Goal: Task Accomplishment & Management: Manage account settings

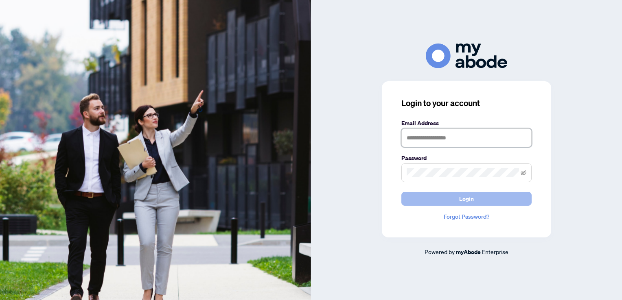
type input "**********"
click at [463, 198] on span "Login" at bounding box center [466, 198] width 15 height 13
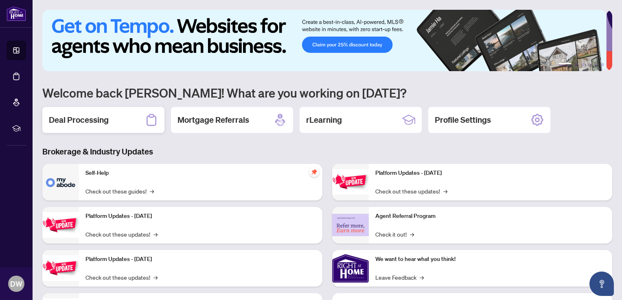
click at [80, 120] on h2 "Deal Processing" at bounding box center [79, 119] width 60 height 11
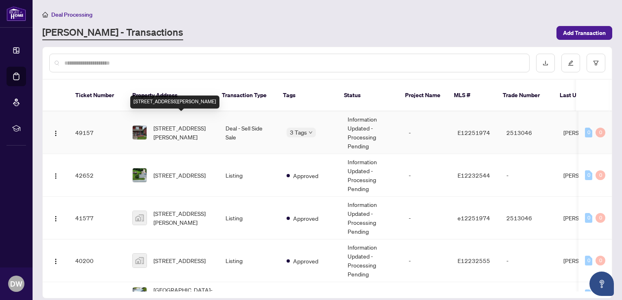
click at [175, 124] on span "185 Arthur St, Oshawa, Ontario L1H 1N4, Canada" at bounding box center [182, 133] width 59 height 18
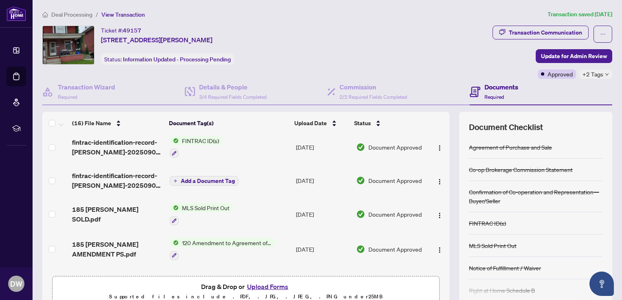
scroll to position [408, 0]
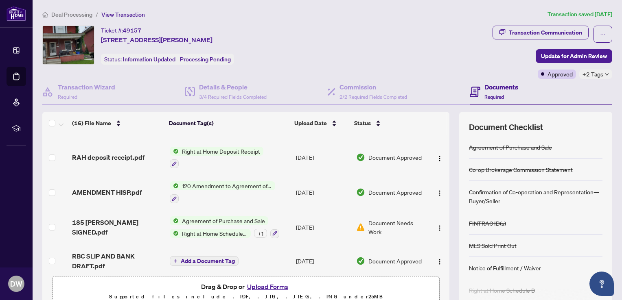
click at [378, 219] on span "Document Needs Work" at bounding box center [396, 228] width 57 height 18
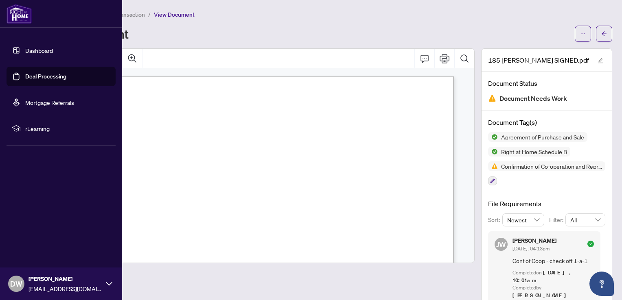
click at [39, 50] on link "Dashboard" at bounding box center [39, 50] width 28 height 7
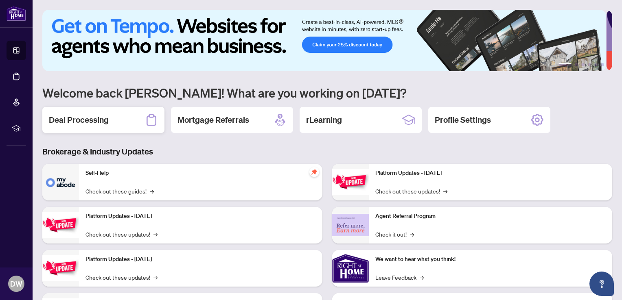
click at [90, 118] on h2 "Deal Processing" at bounding box center [79, 119] width 60 height 11
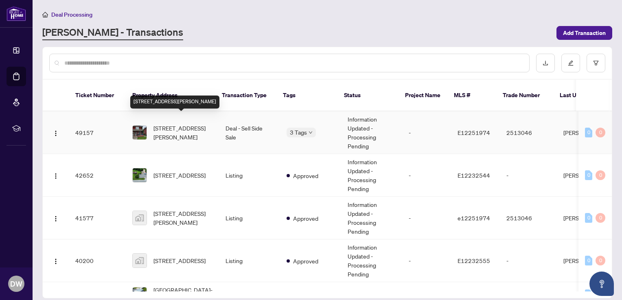
click at [160, 124] on span "185 Arthur St, Oshawa, Ontario L1H 1N4, Canada" at bounding box center [182, 133] width 59 height 18
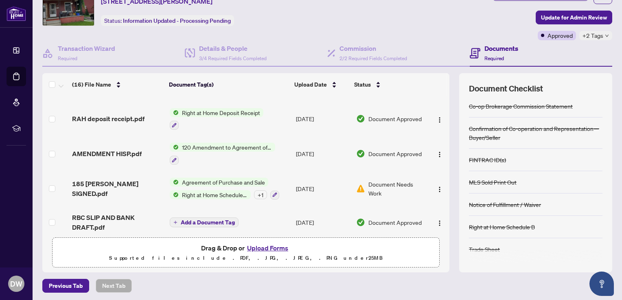
scroll to position [39, 0]
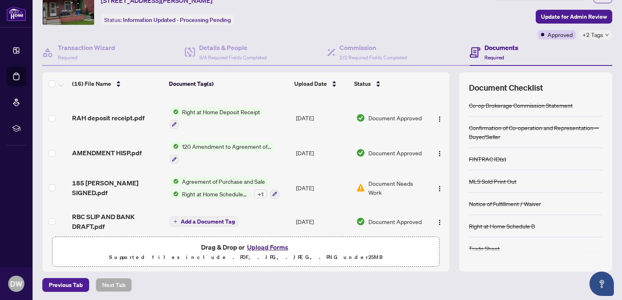
click at [258, 190] on div "+ 1" at bounding box center [260, 194] width 13 height 9
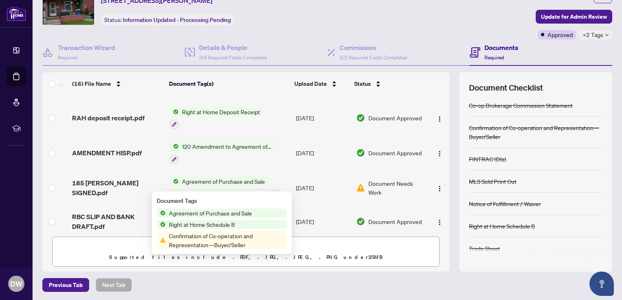
click at [220, 236] on span "Confirmation of Co-operation and Representation—Buyer/Seller" at bounding box center [226, 241] width 121 height 18
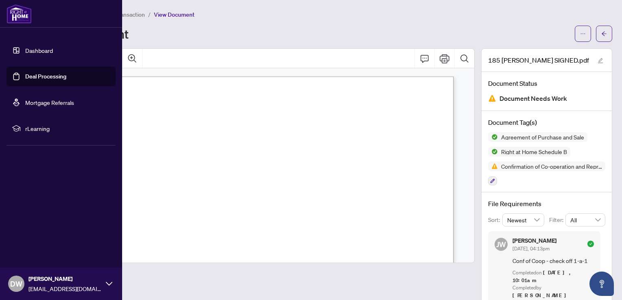
click at [33, 50] on link "Dashboard" at bounding box center [39, 50] width 28 height 7
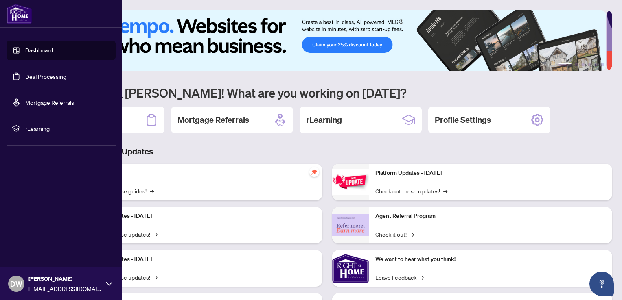
click at [44, 79] on link "Deal Processing" at bounding box center [45, 76] width 41 height 7
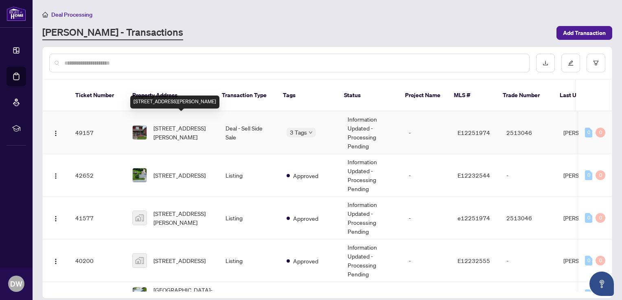
click at [162, 124] on span "185 Arthur St, Oshawa, Ontario L1H 1N4, Canada" at bounding box center [182, 133] width 59 height 18
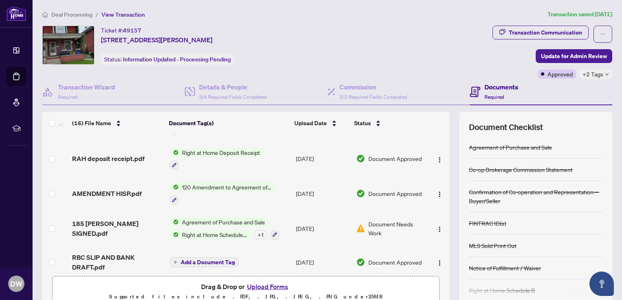
scroll to position [408, 0]
click at [436, 225] on img "button" at bounding box center [439, 228] width 7 height 7
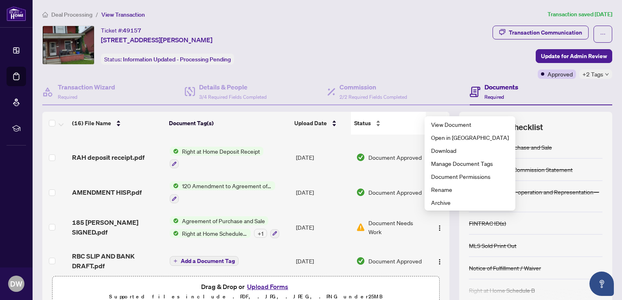
click at [396, 128] on div "Status" at bounding box center [388, 123] width 68 height 9
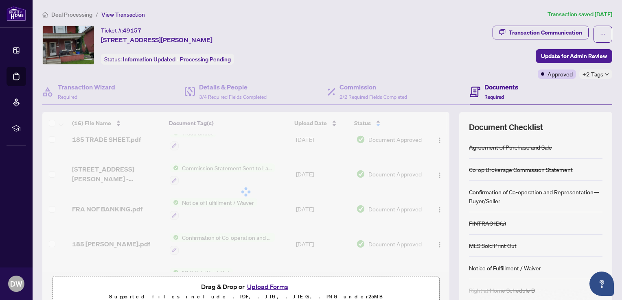
scroll to position [0, 0]
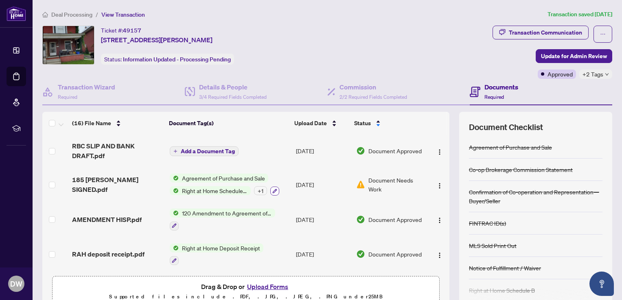
click at [272, 190] on icon "button" at bounding box center [274, 191] width 5 height 5
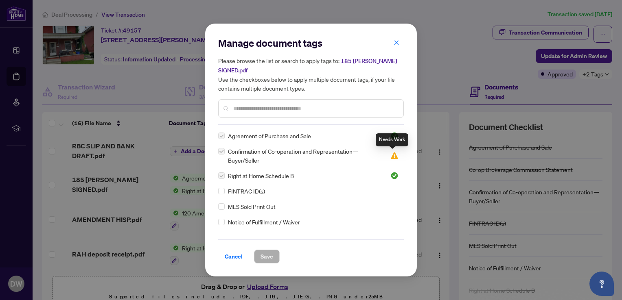
click at [391, 153] on img at bounding box center [394, 156] width 8 height 8
click at [142, 79] on div "Manage document tags Please browse the list or search to apply tags to: 185 ART…" at bounding box center [311, 150] width 622 height 300
drag, startPoint x: 13, startPoint y: 153, endPoint x: 83, endPoint y: 157, distance: 70.5
click at [13, 154] on div "Manage document tags Please browse the list or search to apply tags to: 185 ART…" at bounding box center [311, 150] width 622 height 300
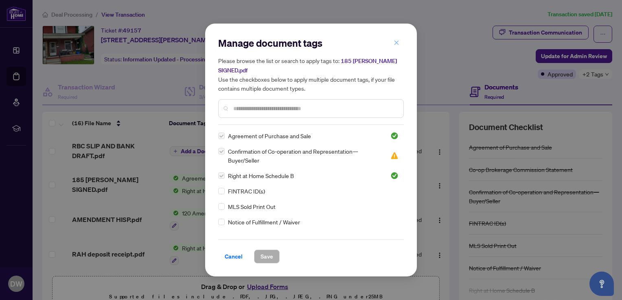
click at [395, 44] on icon "close" at bounding box center [396, 43] width 6 height 6
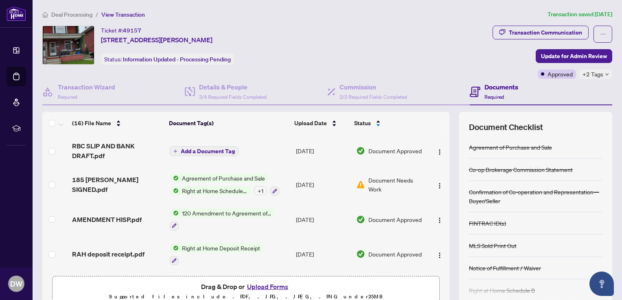
click at [380, 180] on span "Document Needs Work" at bounding box center [396, 185] width 57 height 18
